Goal: Information Seeking & Learning: Learn about a topic

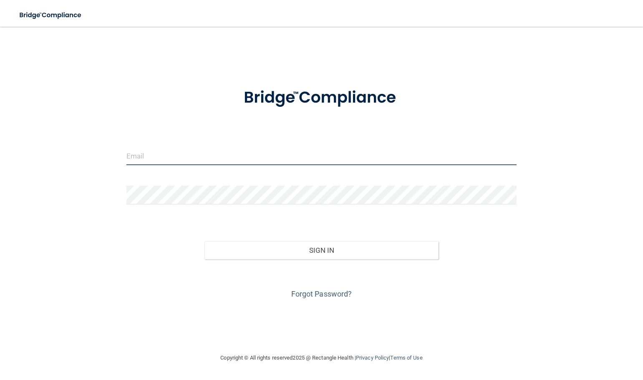
type input "jmcruson@yahoo.com"
click at [333, 158] on input "jmcruson@yahoo.com" at bounding box center [321, 155] width 390 height 19
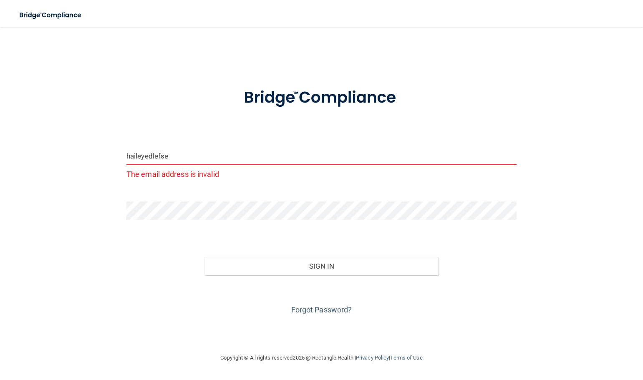
type input "[EMAIL_ADDRESS][DOMAIN_NAME]"
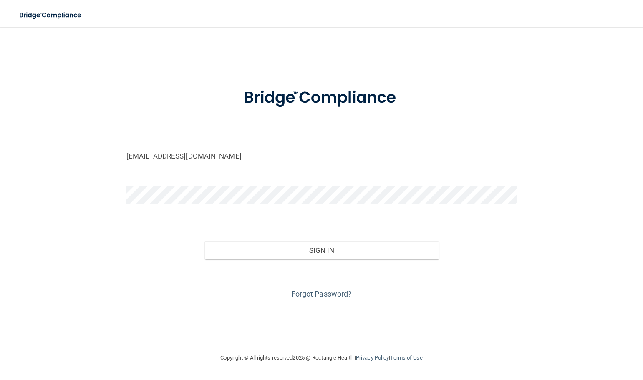
click at [204, 241] on button "Sign In" at bounding box center [321, 250] width 234 height 18
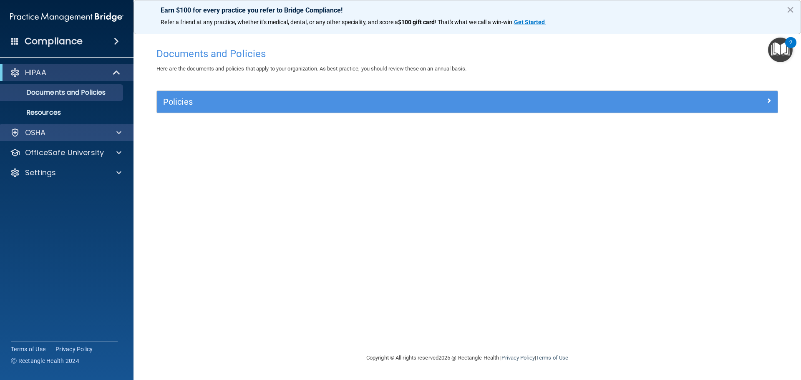
click at [67, 127] on div "OSHA" at bounding box center [67, 132] width 134 height 17
click at [68, 129] on div "OSHA" at bounding box center [55, 133] width 103 height 10
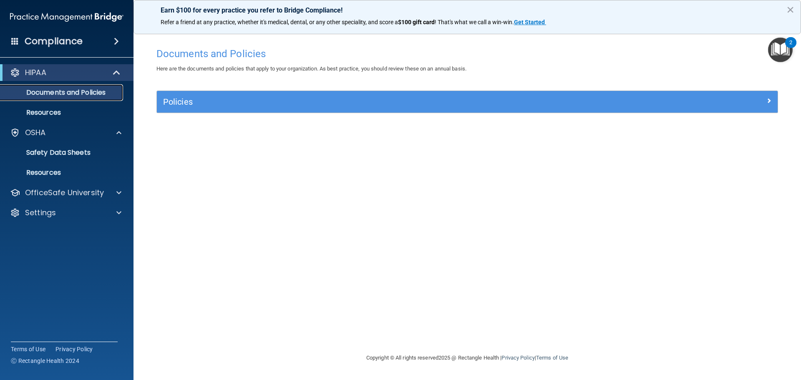
click at [101, 87] on link "Documents and Policies" at bounding box center [57, 92] width 131 height 17
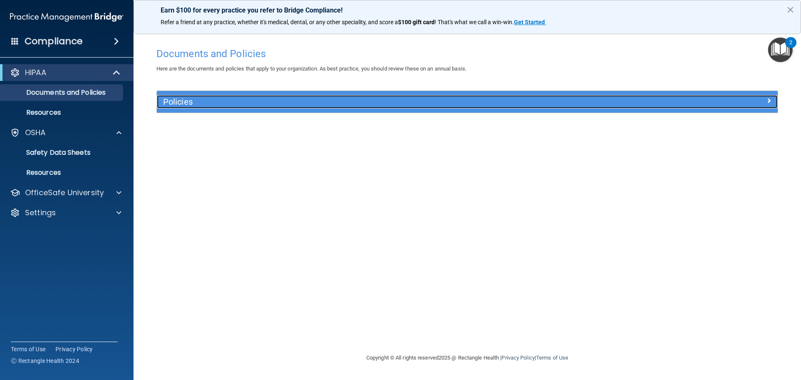
click at [219, 99] on h5 "Policies" at bounding box center [389, 101] width 453 height 9
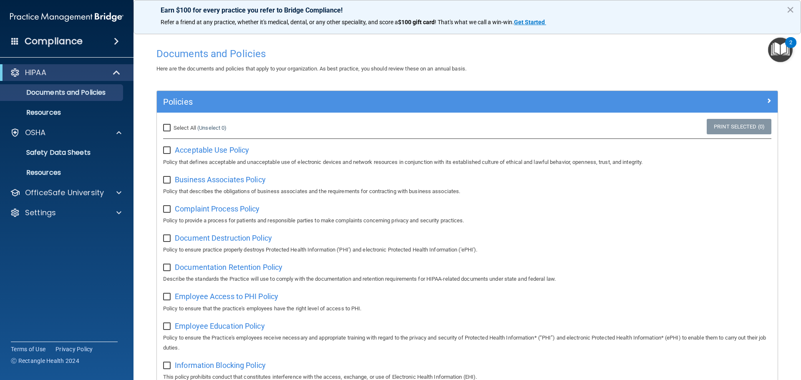
click at [170, 129] on input "Select All (Unselect 0) Unselect All" at bounding box center [168, 128] width 10 height 7
checkbox input "true"
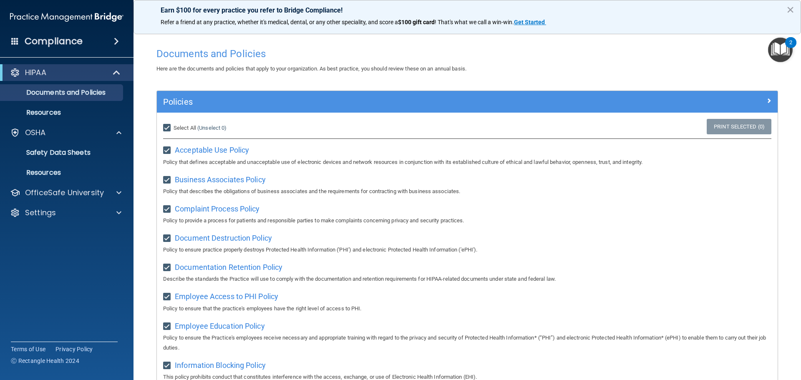
checkbox input "true"
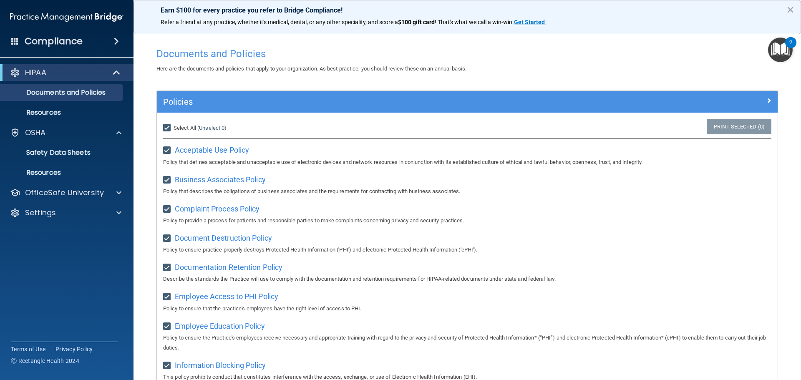
checkbox input "true"
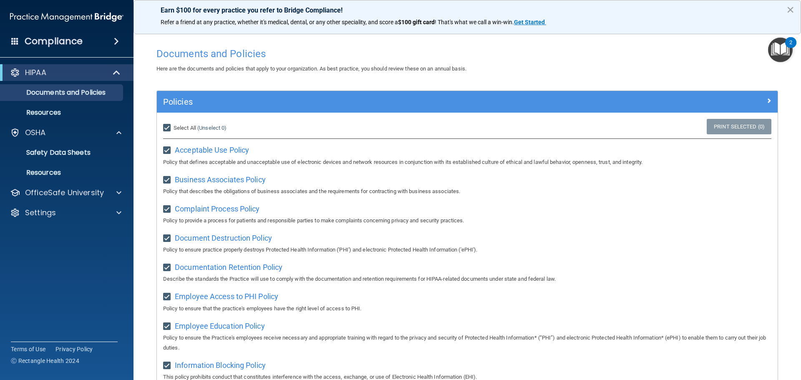
checkbox input "true"
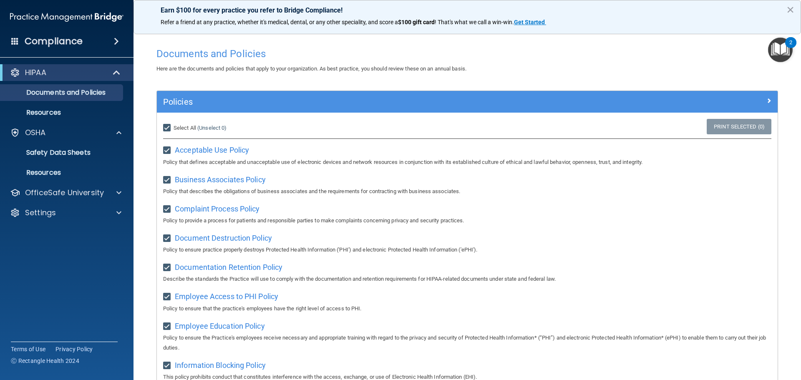
checkbox input "true"
click at [56, 114] on p "Resources" at bounding box center [62, 112] width 114 height 8
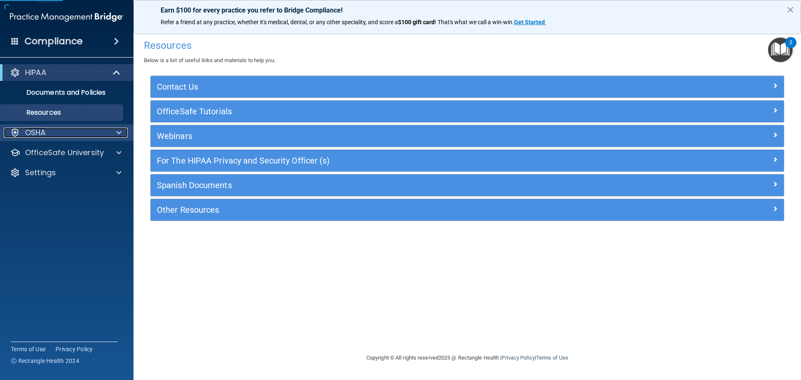
click at [63, 132] on div "OSHA" at bounding box center [55, 133] width 103 height 10
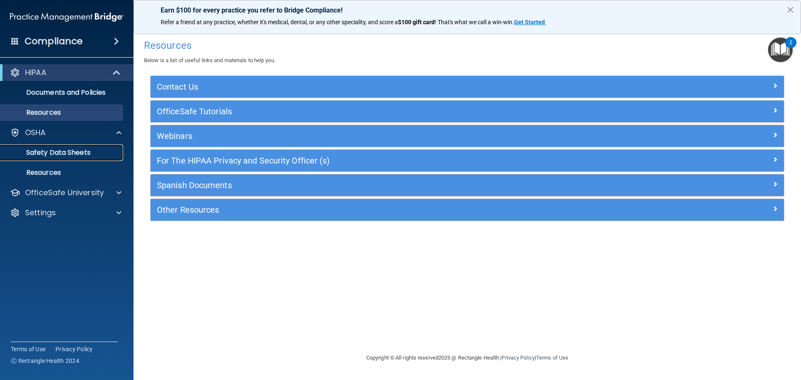
click at [107, 154] on p "Safety Data Sheets" at bounding box center [62, 153] width 114 height 8
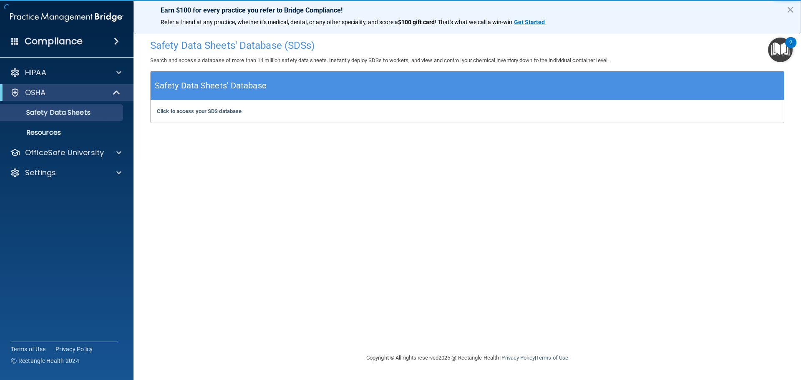
click at [289, 162] on div "Safety Data Sheets' Database (SDSs) Search and access a database of more than 1…" at bounding box center [467, 190] width 634 height 310
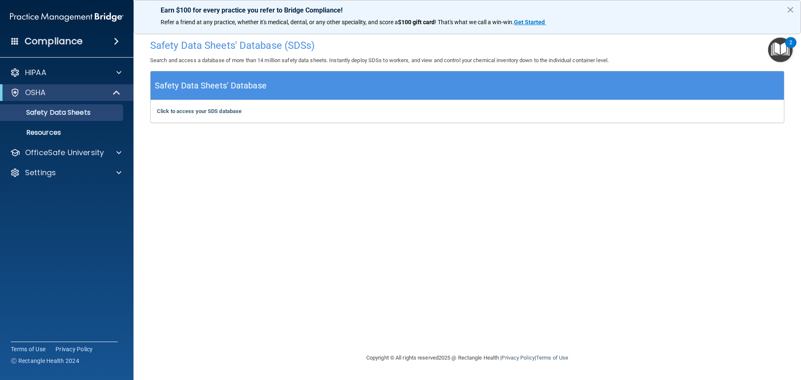
click at [247, 111] on div "Click to access your SDS database Click to access your SDS database" at bounding box center [467, 111] width 633 height 23
click at [114, 148] on div at bounding box center [117, 153] width 21 height 10
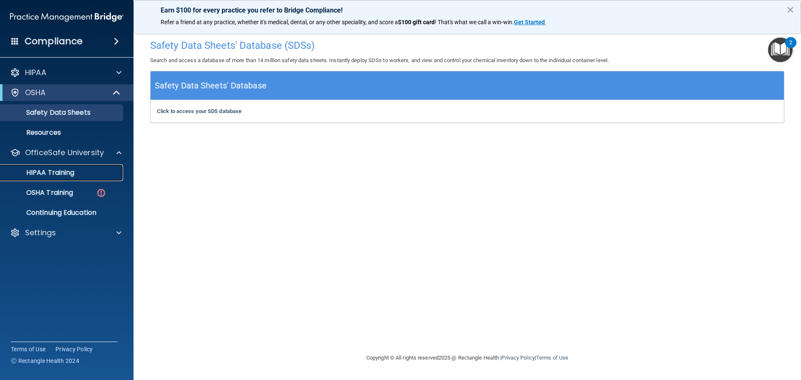
click at [103, 170] on div "HIPAA Training" at bounding box center [62, 173] width 114 height 8
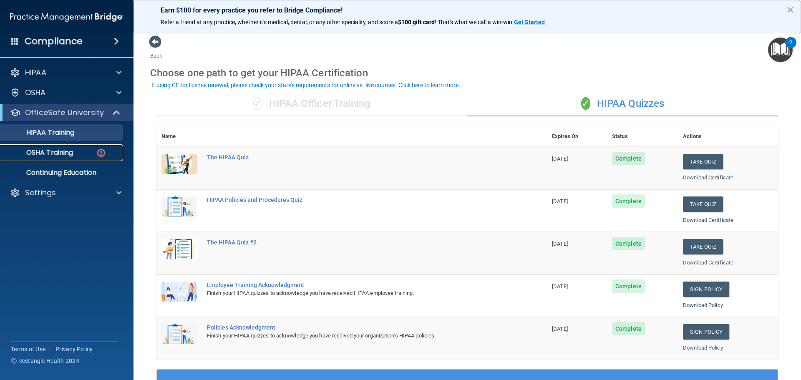
click at [99, 152] on img at bounding box center [101, 153] width 10 height 10
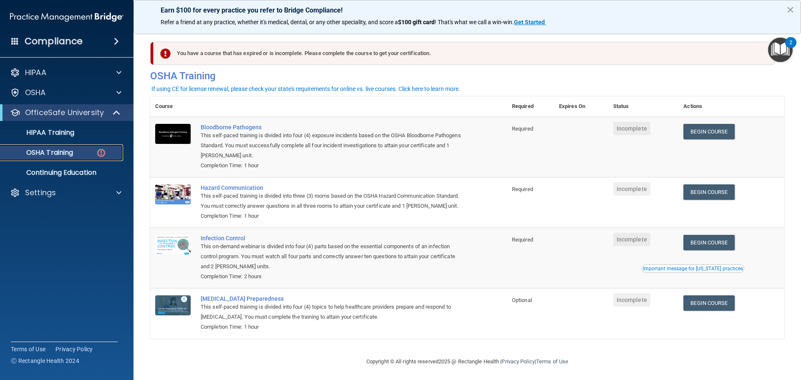
scroll to position [14, 0]
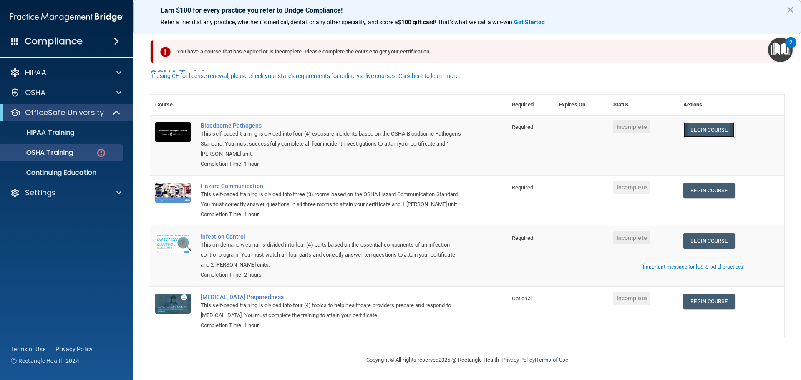
click at [643, 122] on link "Begin Course" at bounding box center [708, 129] width 51 height 15
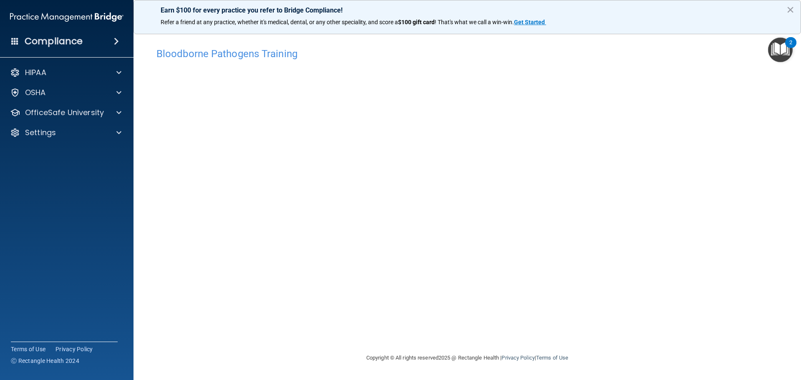
click at [784, 55] on img "Open Resource Center, 2 new notifications" at bounding box center [780, 50] width 25 height 25
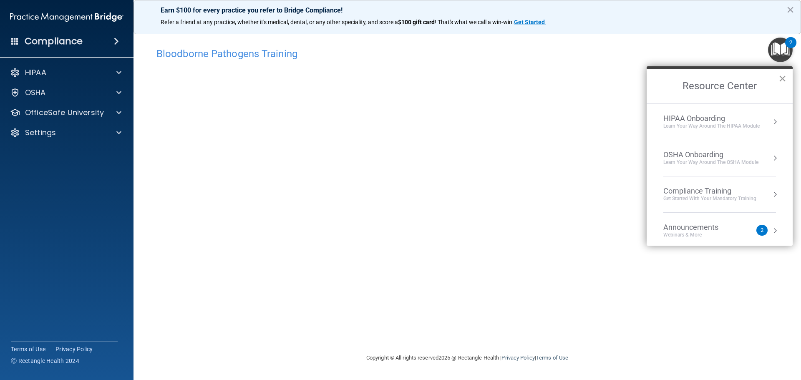
click at [785, 76] on button "×" at bounding box center [783, 78] width 8 height 13
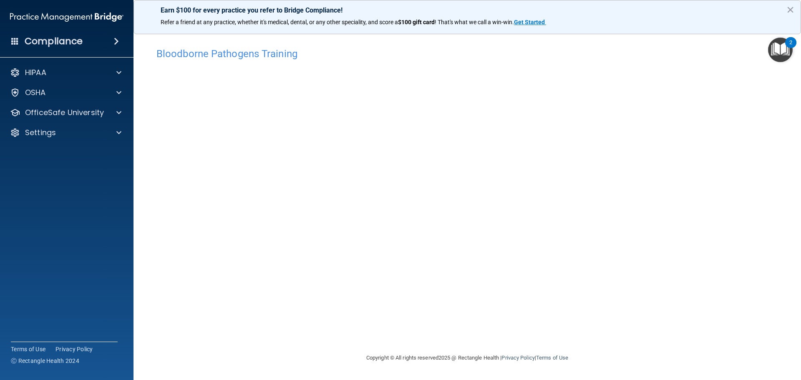
click at [484, 63] on div "Bloodborne Pathogens Training" at bounding box center [467, 53] width 634 height 20
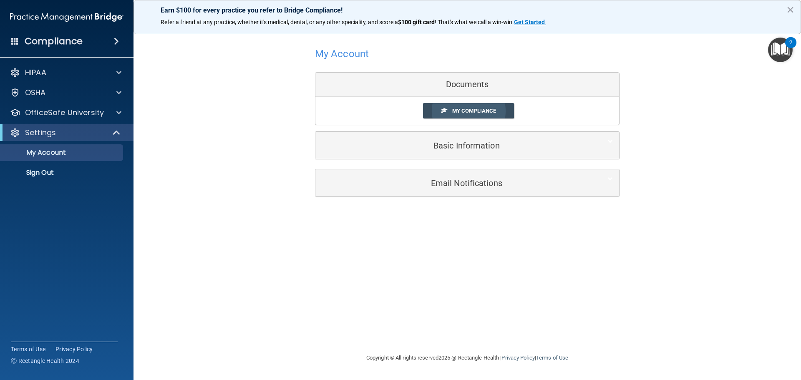
click at [471, 114] on span "My Compliance" at bounding box center [474, 111] width 44 height 6
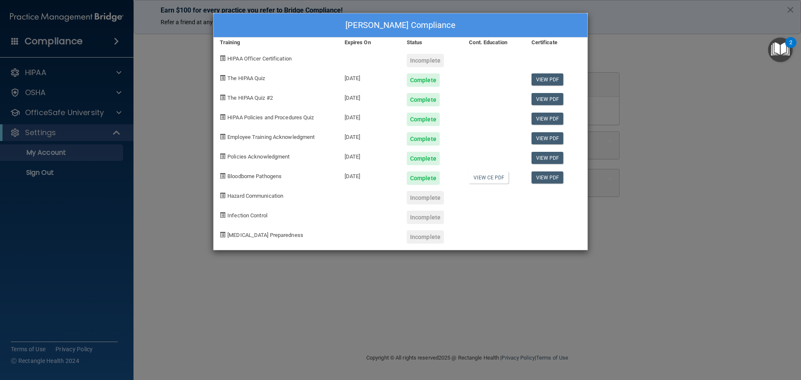
click at [640, 47] on div "Hailey Arellano's Compliance Training Expires On Status Cont. Education Certifi…" at bounding box center [400, 190] width 801 height 380
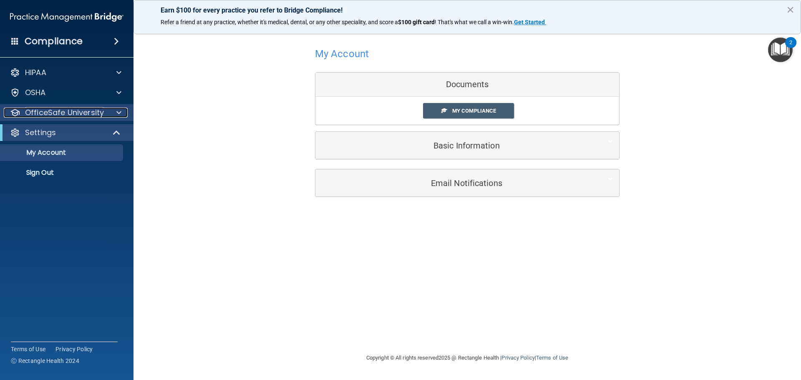
click at [100, 116] on p "OfficeSafe University" at bounding box center [64, 113] width 79 height 10
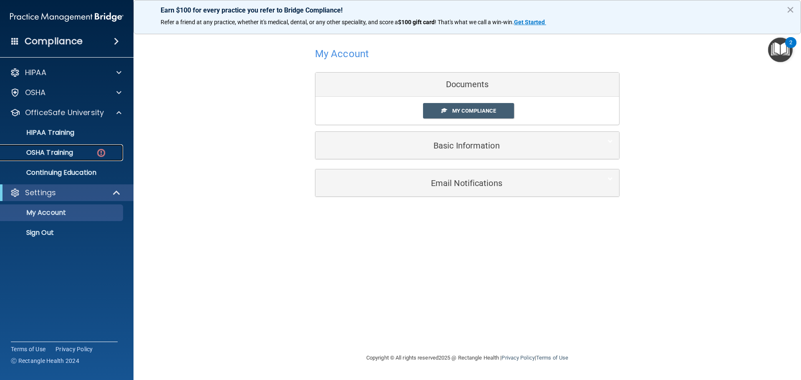
click at [105, 152] on img at bounding box center [101, 153] width 10 height 10
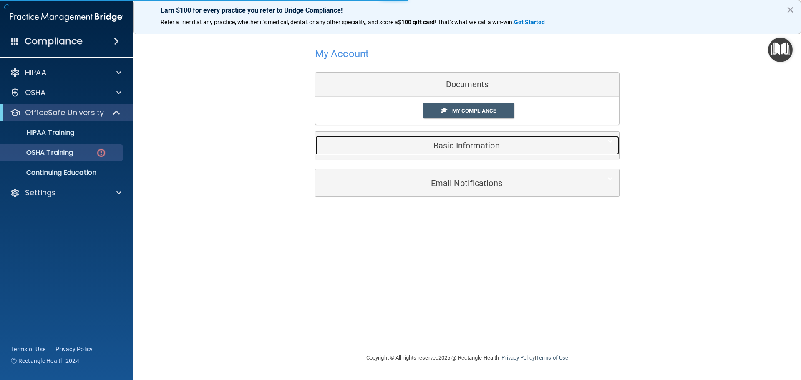
click at [468, 148] on h5 "Basic Information" at bounding box center [455, 145] width 266 height 9
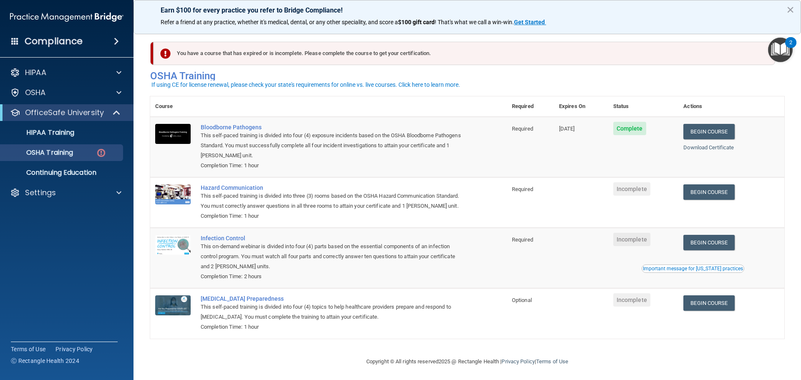
scroll to position [14, 0]
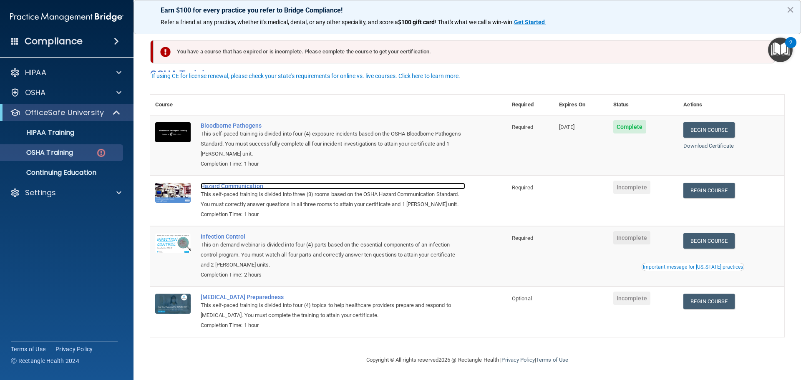
click at [260, 183] on div "Hazard Communication" at bounding box center [333, 186] width 265 height 7
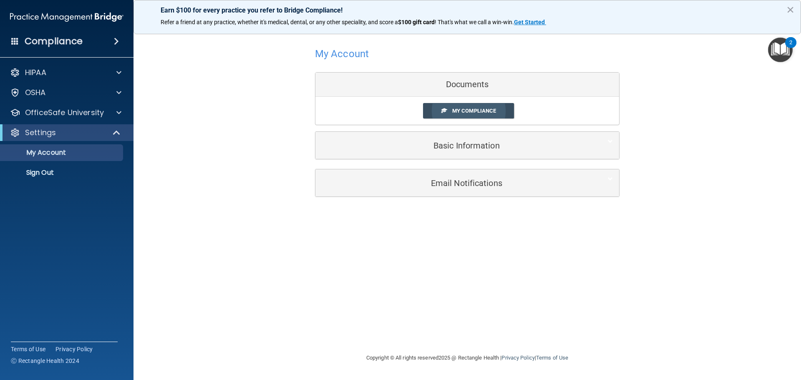
click at [479, 113] on span "My Compliance" at bounding box center [474, 111] width 44 height 6
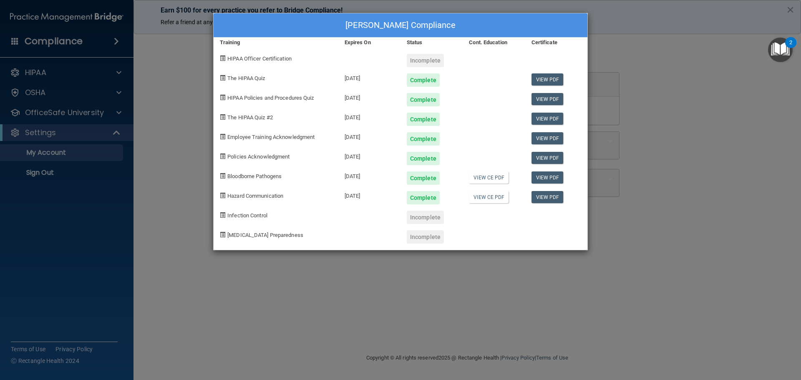
click at [700, 173] on div "Hailey Arellano's Compliance Training Expires On Status Cont. Education Certifi…" at bounding box center [400, 190] width 801 height 380
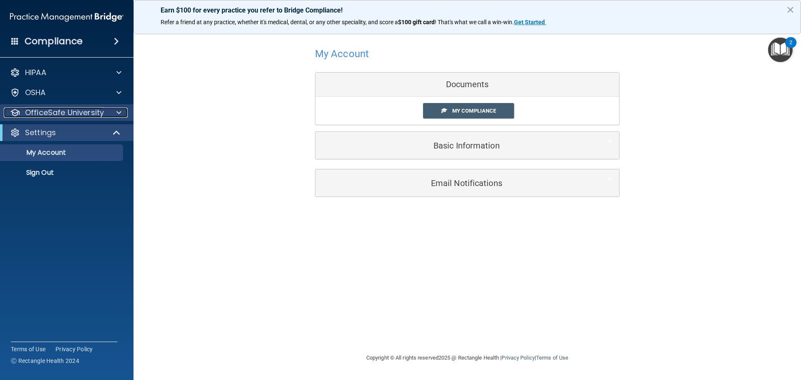
click at [91, 114] on p "OfficeSafe University" at bounding box center [64, 113] width 79 height 10
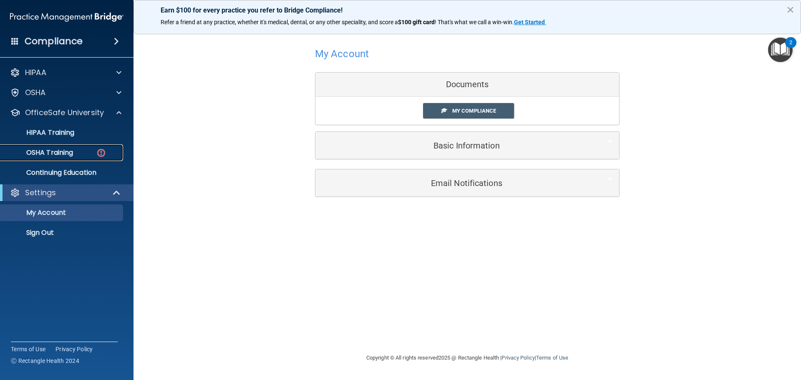
click at [113, 151] on div "OSHA Training" at bounding box center [62, 153] width 114 height 8
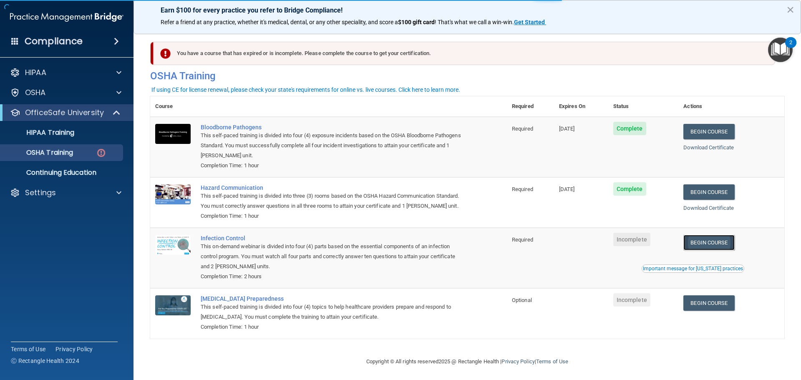
click at [702, 250] on link "Begin Course" at bounding box center [708, 242] width 51 height 15
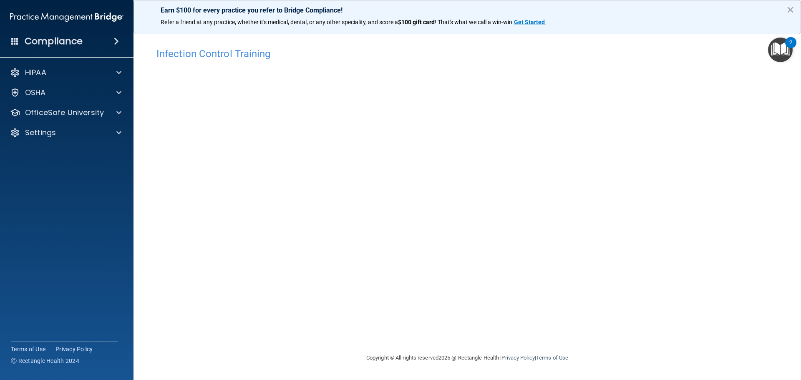
drag, startPoint x: 618, startPoint y: 207, endPoint x: 617, endPoint y: 215, distance: 8.4
click at [618, 215] on div "Infection Control Training This course doesn’t expire until . Are you sure you …" at bounding box center [467, 198] width 634 height 310
click at [64, 113] on p "OfficeSafe University" at bounding box center [64, 113] width 79 height 10
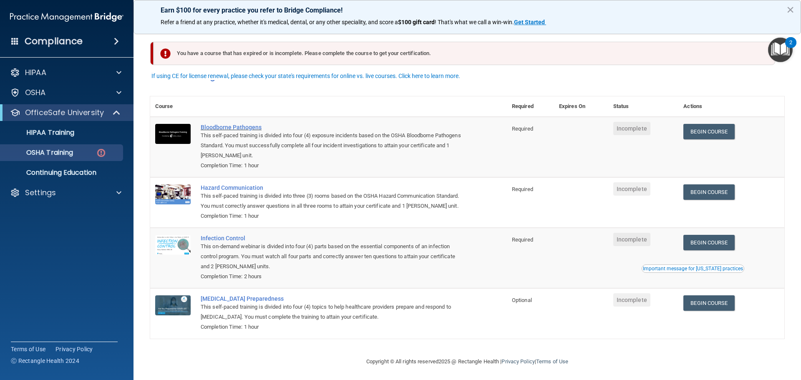
scroll to position [14, 0]
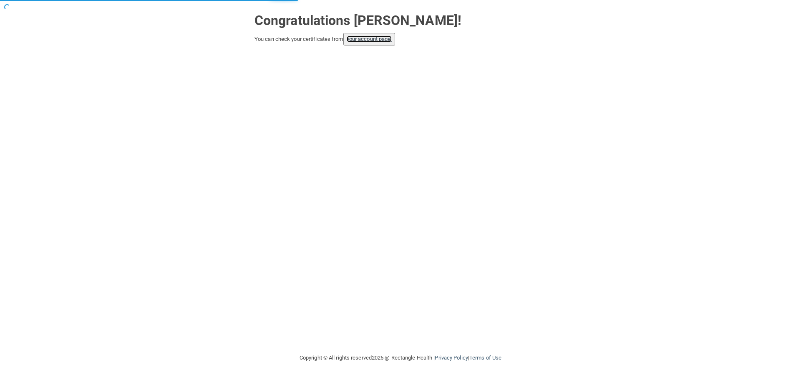
click at [384, 38] on link "your account page!" at bounding box center [369, 39] width 45 height 6
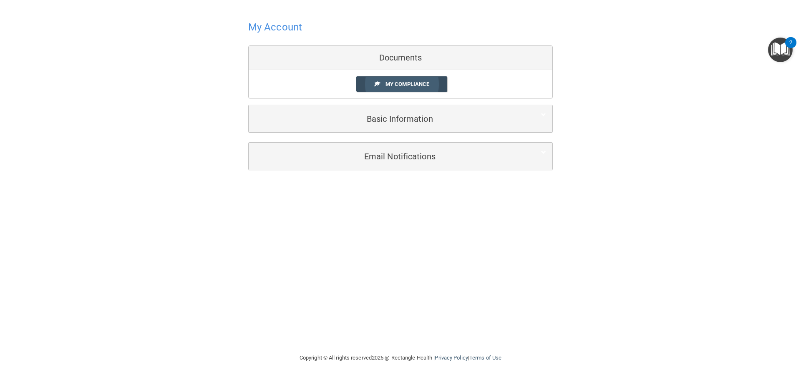
click at [428, 84] on span "My Compliance" at bounding box center [408, 84] width 44 height 6
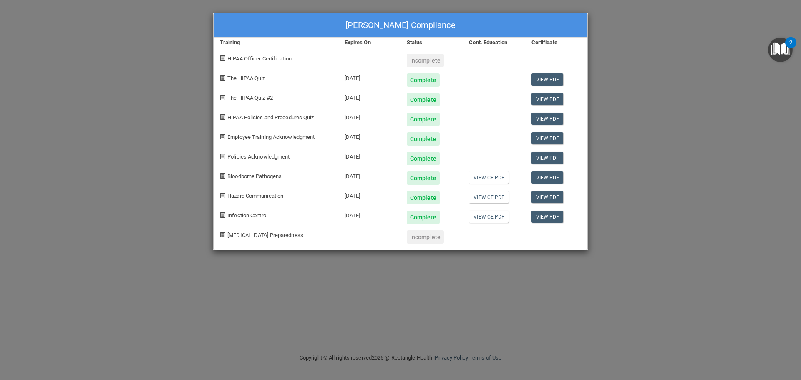
drag, startPoint x: 322, startPoint y: 248, endPoint x: 357, endPoint y: 239, distance: 36.2
click at [322, 247] on div "Hailey Arellano's Compliance Training Expires On Status Cont. Education Certifi…" at bounding box center [400, 131] width 375 height 237
click at [393, 235] on div at bounding box center [369, 234] width 62 height 20
click at [770, 58] on img "Open Resource Center, 2 new notifications" at bounding box center [780, 50] width 25 height 25
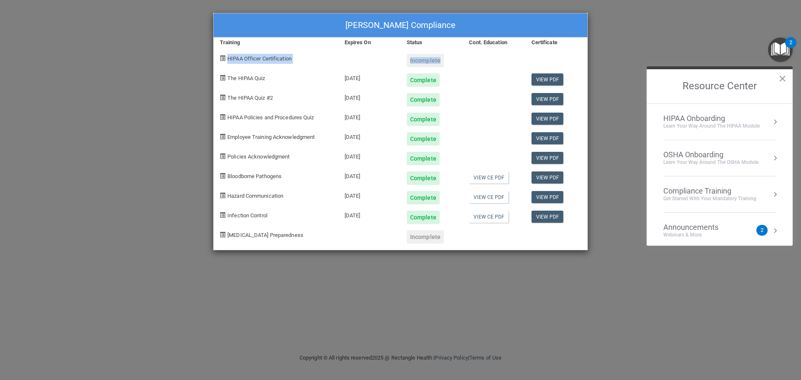
drag, startPoint x: 712, startPoint y: 50, endPoint x: 711, endPoint y: 43, distance: 6.9
click at [711, 43] on div "Hailey Arellano's Compliance Training Expires On Status Cont. Education Certifi…" at bounding box center [400, 190] width 801 height 380
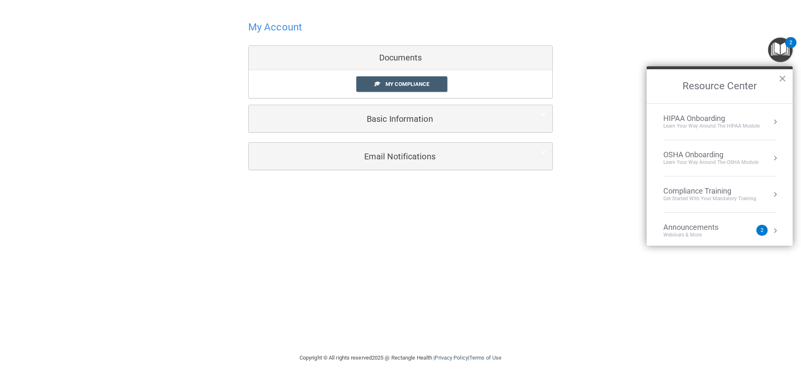
click at [428, 189] on div "My Account Documents My Compliance My Compliance My BAA Basic Information Full …" at bounding box center [401, 176] width 768 height 336
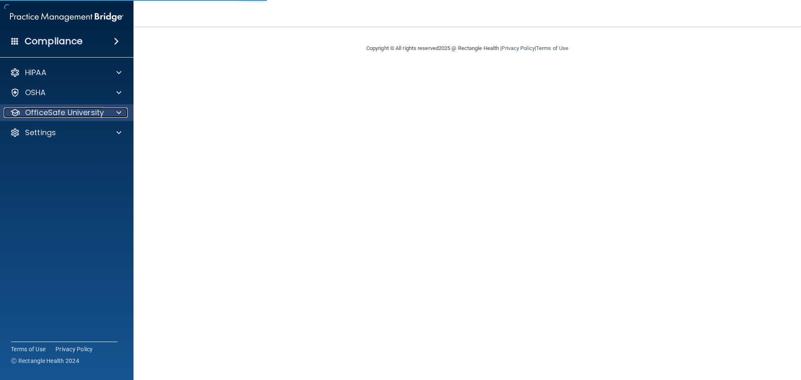
click at [93, 109] on p "OfficeSafe University" at bounding box center [64, 113] width 79 height 10
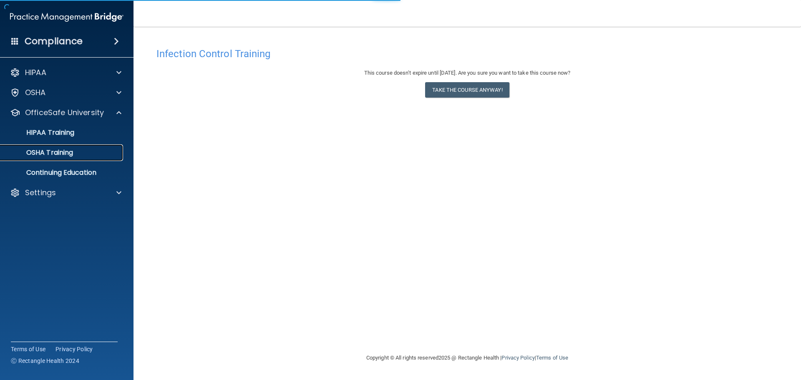
click at [94, 156] on div "OSHA Training" at bounding box center [62, 153] width 114 height 8
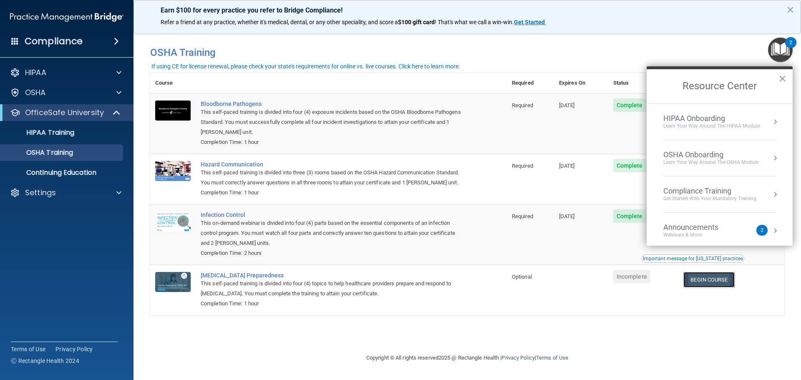
click at [726, 283] on link "Begin Course" at bounding box center [708, 279] width 51 height 15
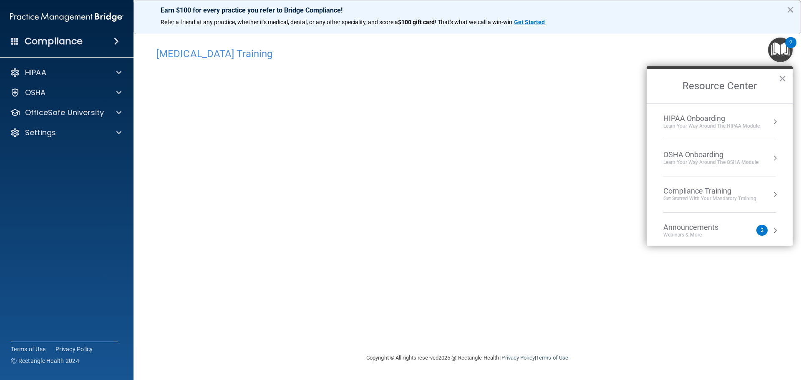
click at [784, 82] on button "×" at bounding box center [783, 78] width 8 height 13
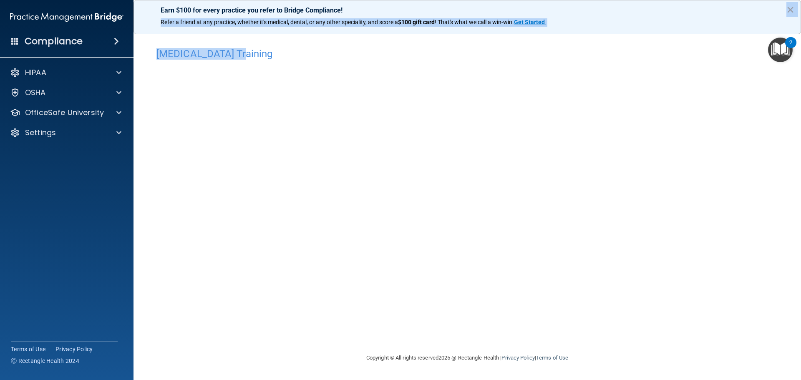
drag, startPoint x: 401, startPoint y: 13, endPoint x: 324, endPoint y: 51, distance: 85.7
click at [333, 49] on div "Earn $100 for every practice you refer to Bridge Compliance! Refer a friend at …" at bounding box center [468, 190] width 668 height 380
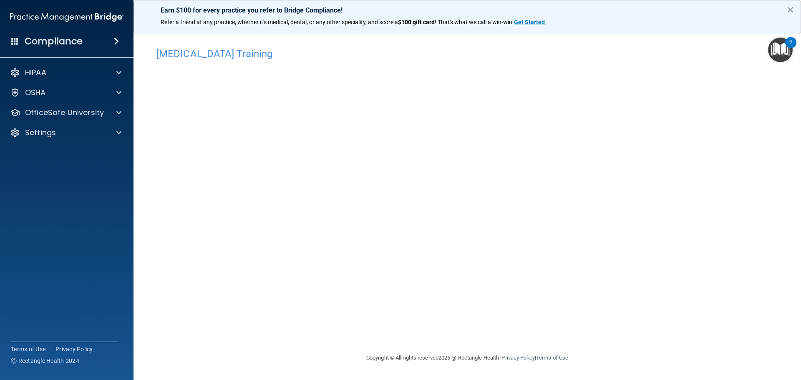
drag, startPoint x: 706, startPoint y: 91, endPoint x: 703, endPoint y: 86, distance: 6.0
click at [706, 91] on div "[MEDICAL_DATA] Training This course doesn’t expire until . Are you sure you wan…" at bounding box center [467, 198] width 634 height 310
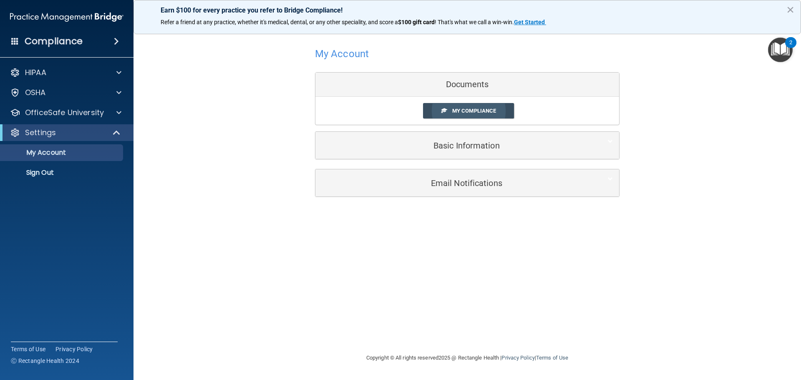
click at [439, 106] on link "My Compliance" at bounding box center [468, 110] width 91 height 15
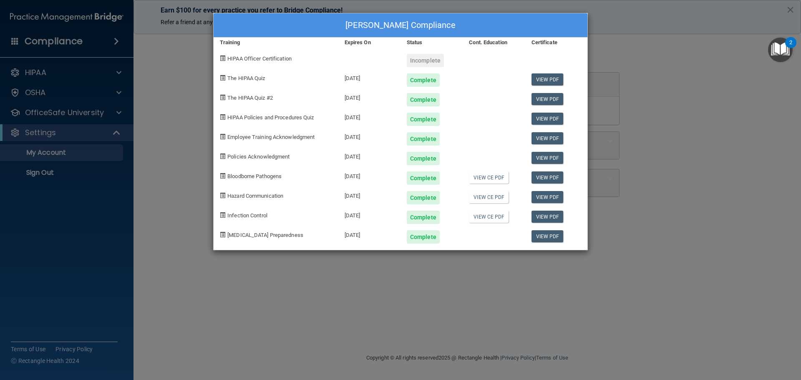
drag, startPoint x: 620, startPoint y: 48, endPoint x: 615, endPoint y: 48, distance: 5.4
click at [618, 48] on div "[PERSON_NAME] Compliance Training Expires On Status Cont. Education Certificate…" at bounding box center [400, 190] width 801 height 380
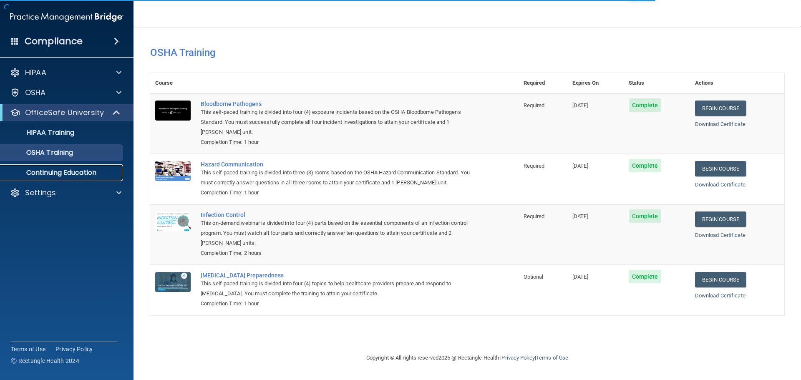
click at [93, 167] on link "Continuing Education" at bounding box center [57, 172] width 131 height 17
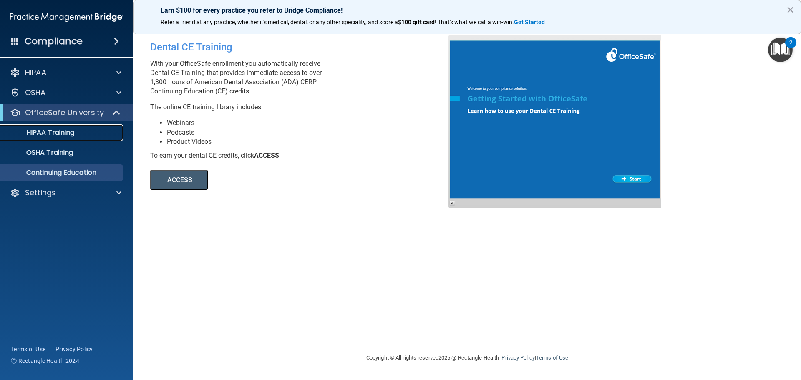
click at [98, 125] on link "HIPAA Training" at bounding box center [57, 132] width 131 height 17
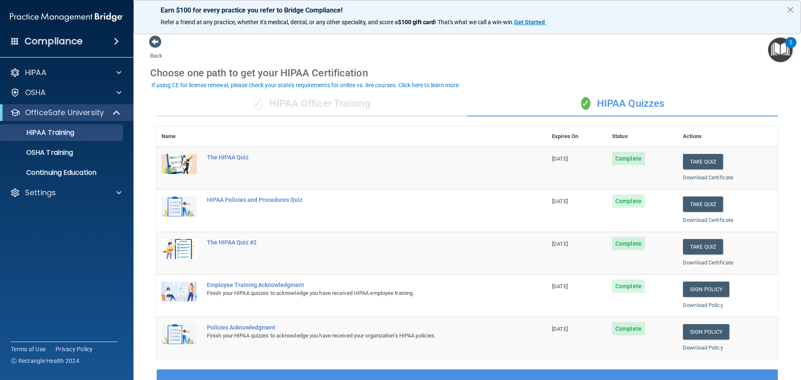
click at [98, 162] on ul "HIPAA Training OSHA Training Continuing Education" at bounding box center [67, 151] width 151 height 60
click at [108, 156] on div "OSHA Training" at bounding box center [62, 153] width 114 height 8
